Goal: Register for event/course

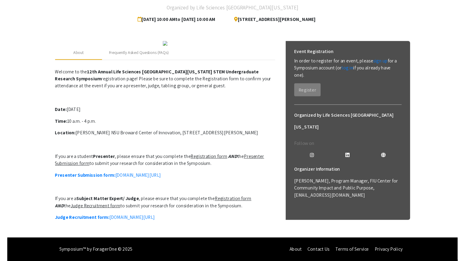
scroll to position [88, 0]
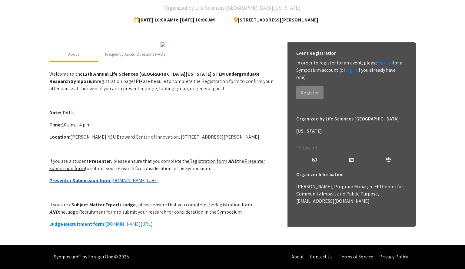
click at [159, 184] on link "Presenter Submission form: [DOMAIN_NAME][URL]" at bounding box center [103, 181] width 109 height 6
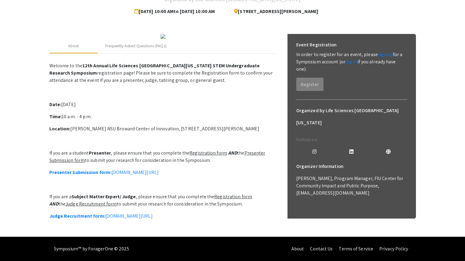
scroll to position [87, 0]
click at [151, 49] on div "Frequently Asked Questions (FAQs)" at bounding box center [136, 46] width 62 height 6
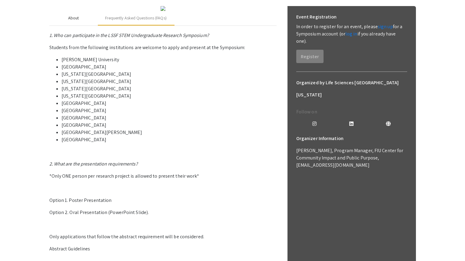
click at [75, 21] on div "About" at bounding box center [73, 18] width 11 height 6
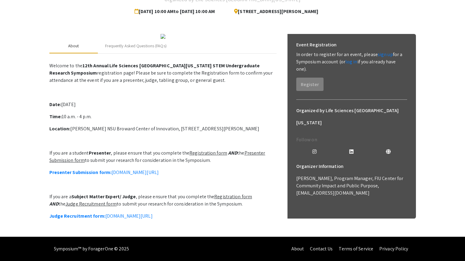
scroll to position [92, 0]
click at [198, 156] on u "Registration form" at bounding box center [208, 153] width 38 height 6
click at [193, 156] on u "Registration form" at bounding box center [208, 153] width 38 height 6
click at [210, 156] on u "Registration form" at bounding box center [208, 153] width 38 height 6
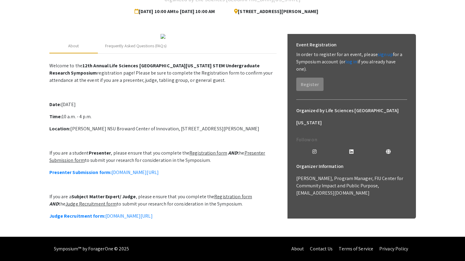
click at [212, 145] on p at bounding box center [162, 140] width 227 height 7
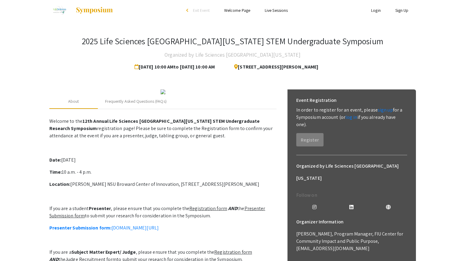
scroll to position [3, 0]
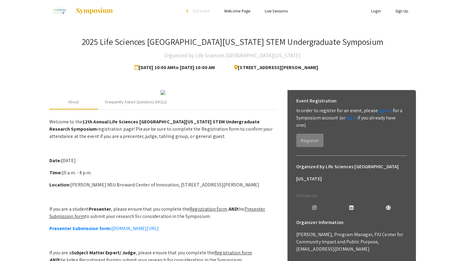
click at [309, 151] on div "Event Registration In order to register for an event, please sign up for a Symp…" at bounding box center [352, 121] width 121 height 62
click at [379, 111] on link "sign up" at bounding box center [385, 110] width 15 height 6
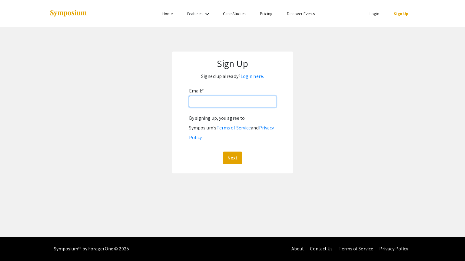
click at [252, 99] on input "Email: *" at bounding box center [232, 102] width 87 height 12
click at [238, 103] on input "[EMAIL_ADDRESS][DOMAIN_NAME]" at bounding box center [232, 102] width 87 height 12
drag, startPoint x: 302, startPoint y: 38, endPoint x: 264, endPoint y: 98, distance: 70.6
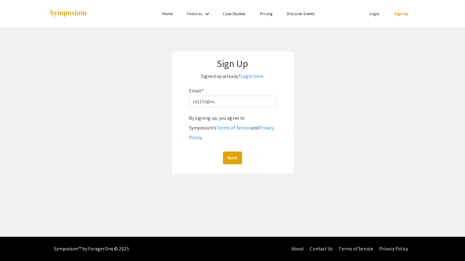
click at [264, 98] on input "td1193@m" at bounding box center [232, 102] width 87 height 12
type input "[EMAIL_ADDRESS][DOMAIN_NAME]"
click at [232, 152] on button "Next" at bounding box center [232, 158] width 19 height 13
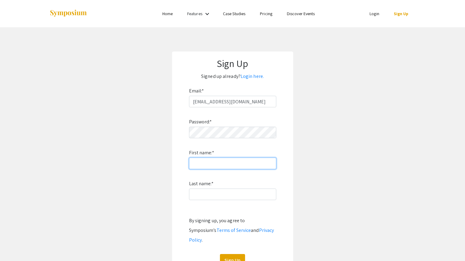
type input "t"
type input "Tulsi"
click at [239, 201] on div "Password: * First name: * [PERSON_NAME] Last name: * D By signing up, you agree…" at bounding box center [232, 186] width 87 height 159
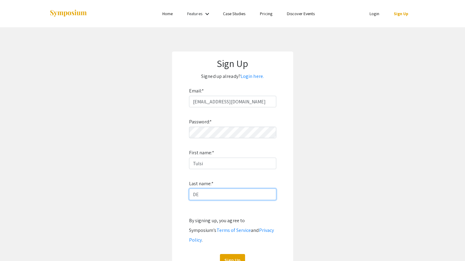
click at [239, 195] on input "DE" at bounding box center [232, 195] width 87 height 12
type input "[PERSON_NAME]"
click at [238, 254] on button "Sign Up" at bounding box center [232, 260] width 25 height 13
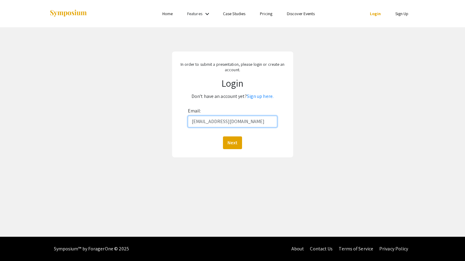
type input "[EMAIL_ADDRESS][DOMAIN_NAME]"
click at [232, 142] on button "Next" at bounding box center [232, 142] width 19 height 13
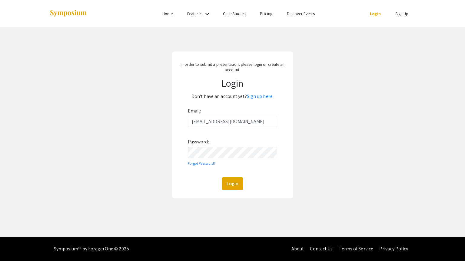
click at [192, 160] on div "Email: td1193@mynsu.nova.edu Password: Forgot Password? Login" at bounding box center [232, 148] width 89 height 84
click at [232, 183] on button "Login" at bounding box center [232, 183] width 21 height 13
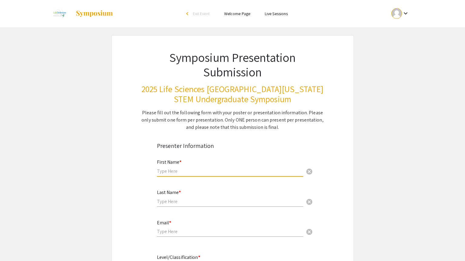
click at [205, 173] on input "text" at bounding box center [230, 171] width 146 height 6
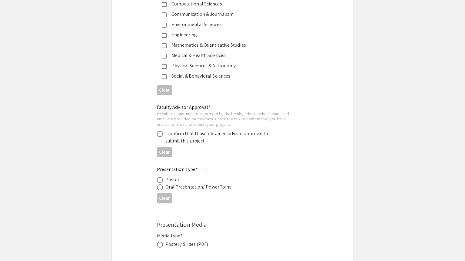
scroll to position [899, 0]
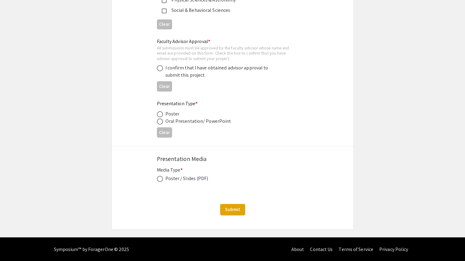
click at [197, 175] on div "Poster / Slides (PDF)" at bounding box center [186, 178] width 43 height 7
click at [191, 176] on div "Poster / Slides (PDF)" at bounding box center [186, 178] width 43 height 7
click at [160, 180] on span at bounding box center [160, 179] width 6 height 6
click at [160, 180] on input "radio" at bounding box center [160, 179] width 6 height 6
radio input "true"
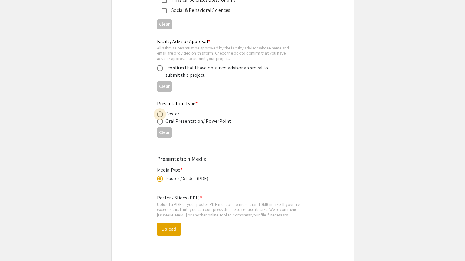
click at [159, 114] on span at bounding box center [160, 114] width 6 height 6
click at [159, 114] on input "radio" at bounding box center [160, 114] width 6 height 6
radio input "true"
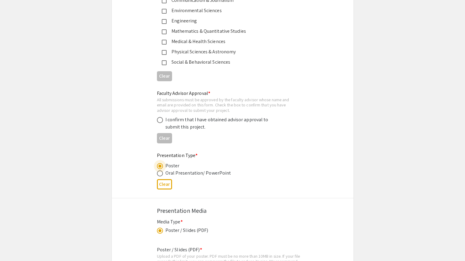
scroll to position [839, 0]
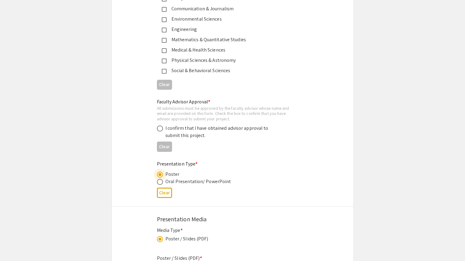
click at [154, 130] on div "Faculty Advisor Approval * All submissions must be approved by the faculty advi…" at bounding box center [233, 126] width 242 height 56
click at [159, 127] on span at bounding box center [160, 128] width 6 height 6
click at [159, 127] on input "radio" at bounding box center [160, 128] width 6 height 6
radio input "true"
drag, startPoint x: 238, startPoint y: 12, endPoint x: 309, endPoint y: 110, distance: 121.1
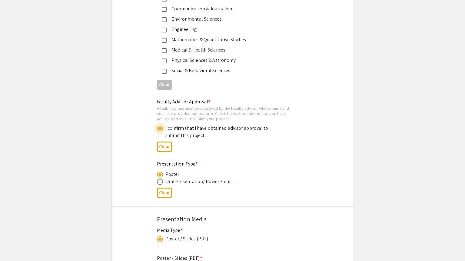
click at [309, 110] on div "Faculty Advisor Approval * All submissions must be approved by the faculty advi…" at bounding box center [233, 126] width 242 height 56
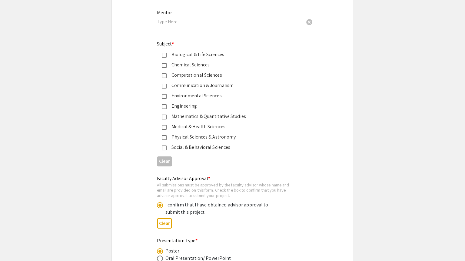
scroll to position [749, 0]
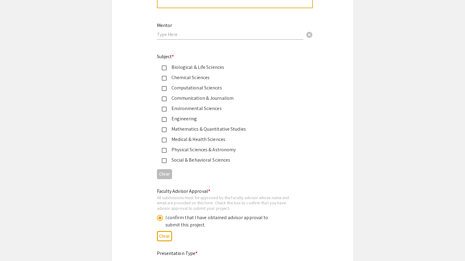
click at [193, 79] on div "Chemical Sciences" at bounding box center [230, 77] width 127 height 7
click at [201, 65] on div "Biological & Life Sciences" at bounding box center [230, 67] width 127 height 7
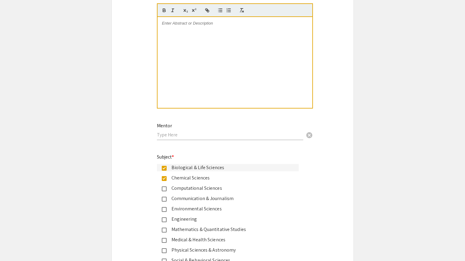
scroll to position [594, 0]
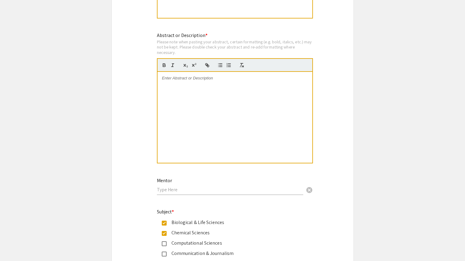
click at [185, 190] on input "text" at bounding box center [230, 189] width 146 height 6
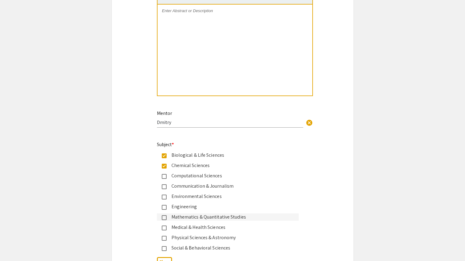
scroll to position [589, 0]
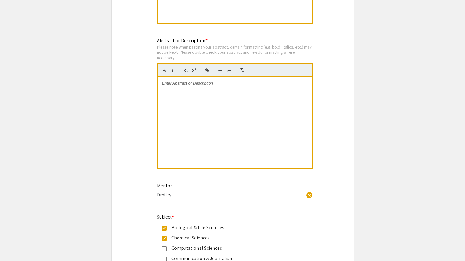
click at [199, 193] on input "Dmitry" at bounding box center [230, 195] width 146 height 6
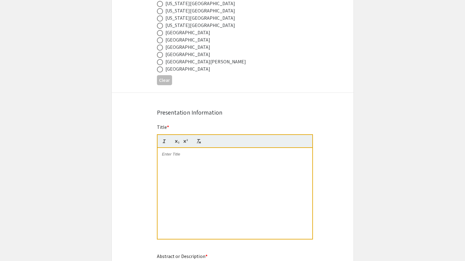
scroll to position [303, 0]
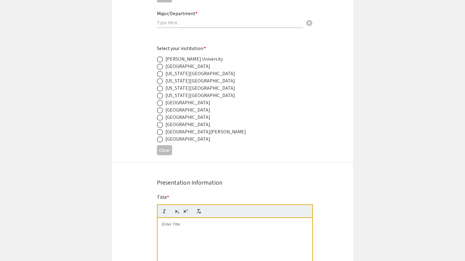
type input "Dmitry Minor"
click at [179, 117] on div "[GEOGRAPHIC_DATA]" at bounding box center [187, 117] width 45 height 7
click at [161, 118] on span at bounding box center [160, 118] width 6 height 6
click at [161, 118] on input "radio" at bounding box center [160, 118] width 6 height 6
radio input "true"
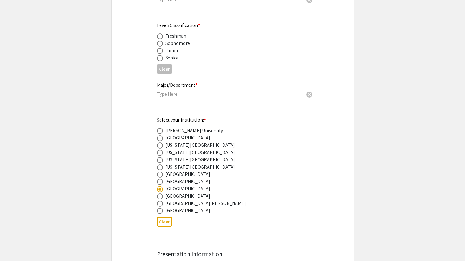
scroll to position [176, 0]
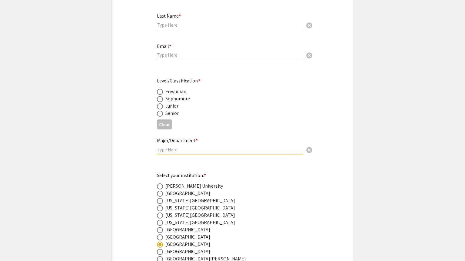
click at [177, 149] on input "text" at bounding box center [230, 149] width 146 height 6
type input "B"
click at [168, 112] on div "Senior" at bounding box center [172, 113] width 14 height 7
click at [159, 112] on span at bounding box center [160, 114] width 6 height 6
click at [159, 112] on input "radio" at bounding box center [160, 114] width 6 height 6
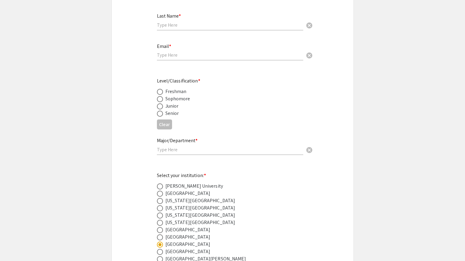
radio input "true"
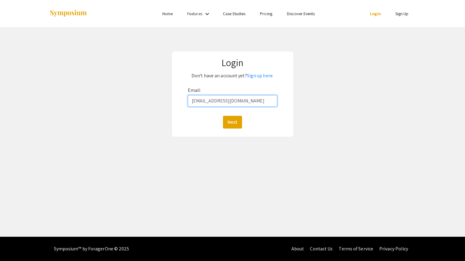
type input "td1193@my.nsu.nova.edu"
click at [232, 122] on button "Next" at bounding box center [232, 122] width 19 height 13
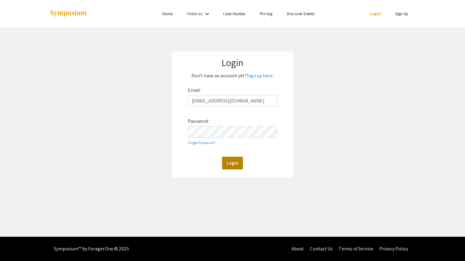
click at [231, 165] on button "Login" at bounding box center [232, 163] width 21 height 13
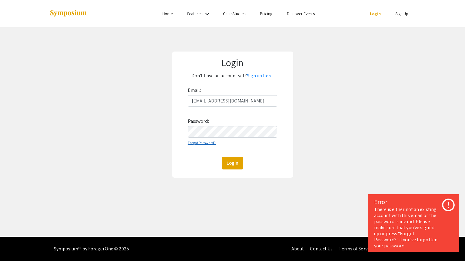
click at [206, 143] on link "Forgot Password?" at bounding box center [202, 142] width 28 height 5
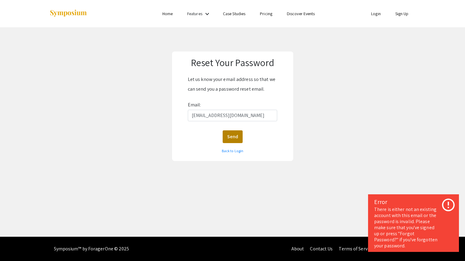
click at [234, 133] on button "Send" at bounding box center [233, 136] width 20 height 13
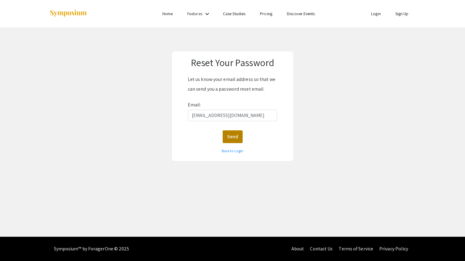
click at [236, 141] on button "Send" at bounding box center [233, 136] width 20 height 13
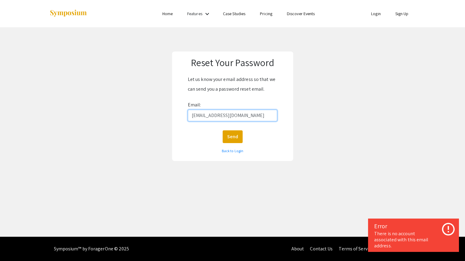
click at [217, 118] on input "td1193@my.nsu.nova.edu" at bounding box center [232, 116] width 89 height 12
type input "[EMAIL_ADDRESS][DOMAIN_NAME]"
click at [231, 133] on button "Send" at bounding box center [233, 136] width 20 height 13
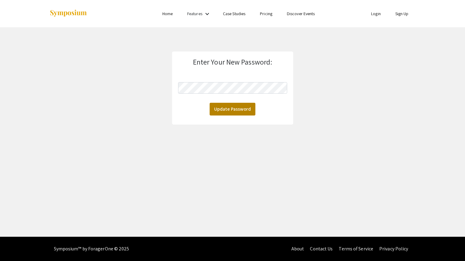
click at [248, 104] on button "Update Password" at bounding box center [233, 109] width 46 height 13
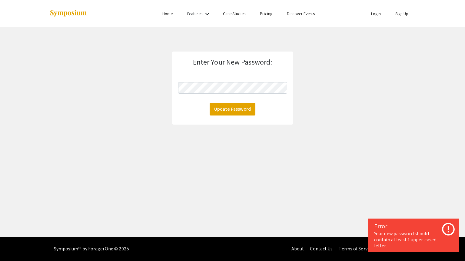
click at [208, 106] on div "Update Password" at bounding box center [232, 109] width 109 height 13
click at [223, 107] on button "Update Password" at bounding box center [233, 109] width 46 height 13
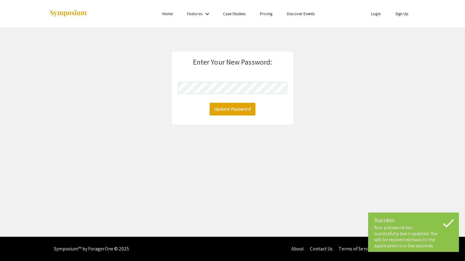
click at [223, 107] on button "Update Password" at bounding box center [233, 109] width 46 height 13
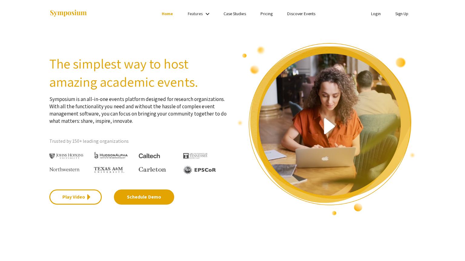
scroll to position [245, 0]
